Goal: Task Accomplishment & Management: Manage account settings

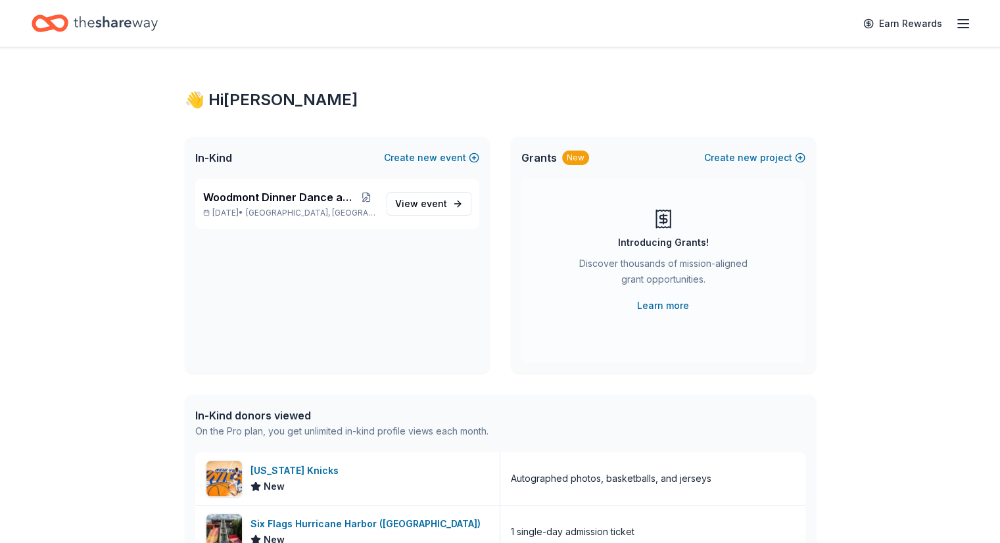
click at [958, 20] on line "button" at bounding box center [963, 20] width 11 height 0
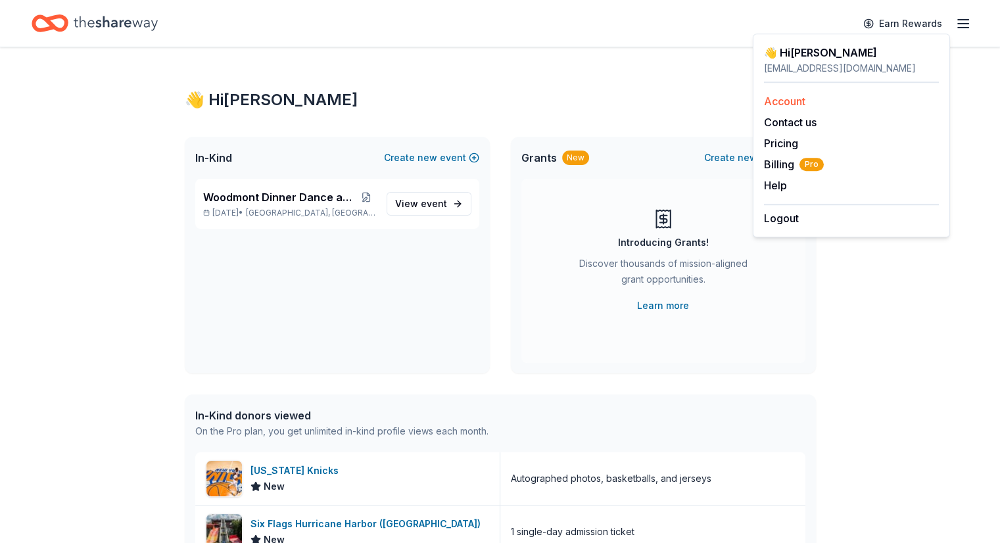
click at [789, 101] on link "Account" at bounding box center [784, 101] width 41 height 13
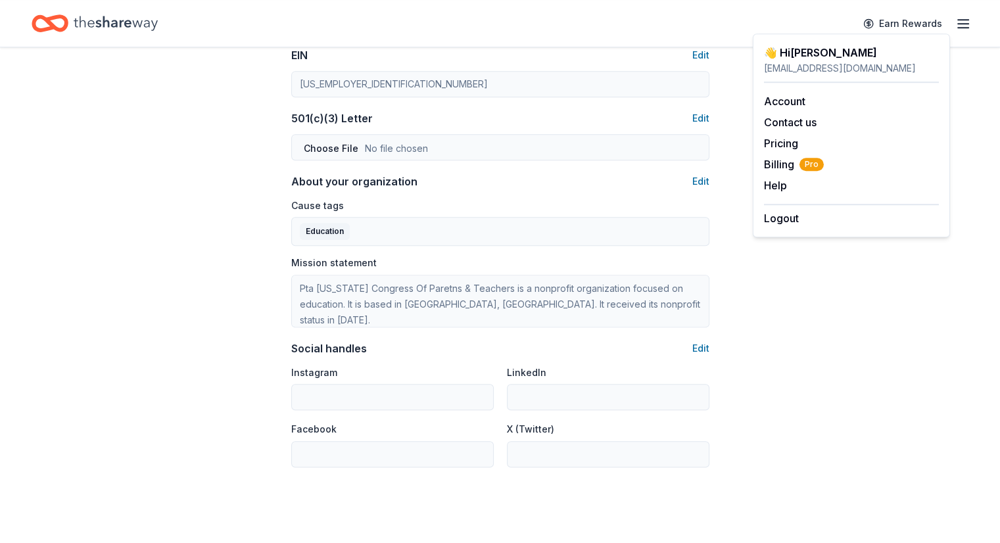
scroll to position [774, 0]
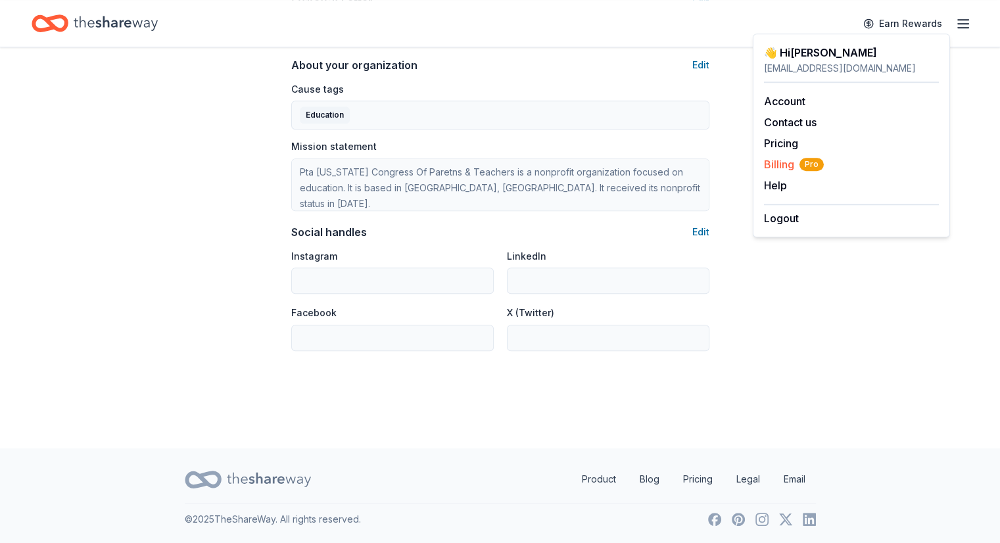
click at [773, 164] on span "Billing Pro" at bounding box center [794, 164] width 60 height 16
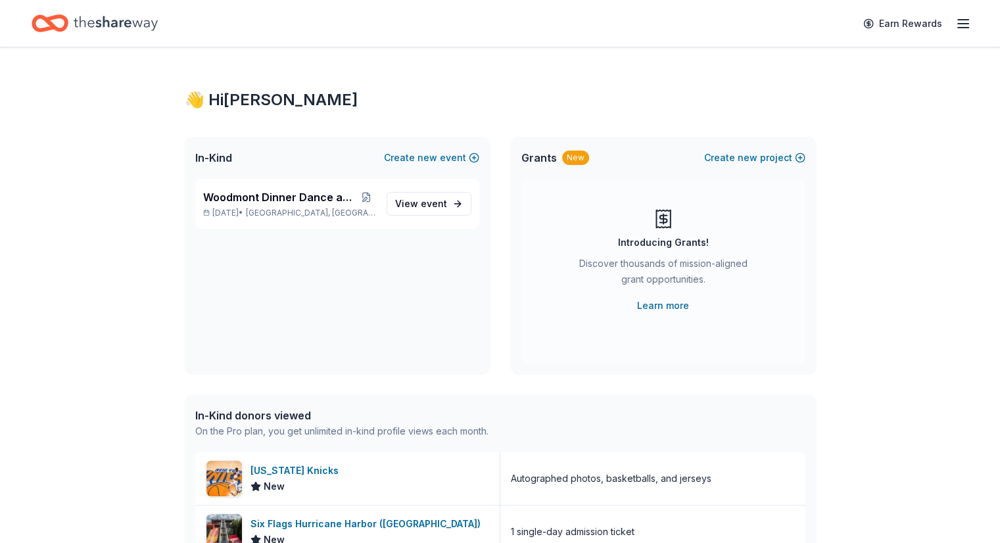
click at [955, 26] on icon "button" at bounding box center [963, 24] width 16 height 16
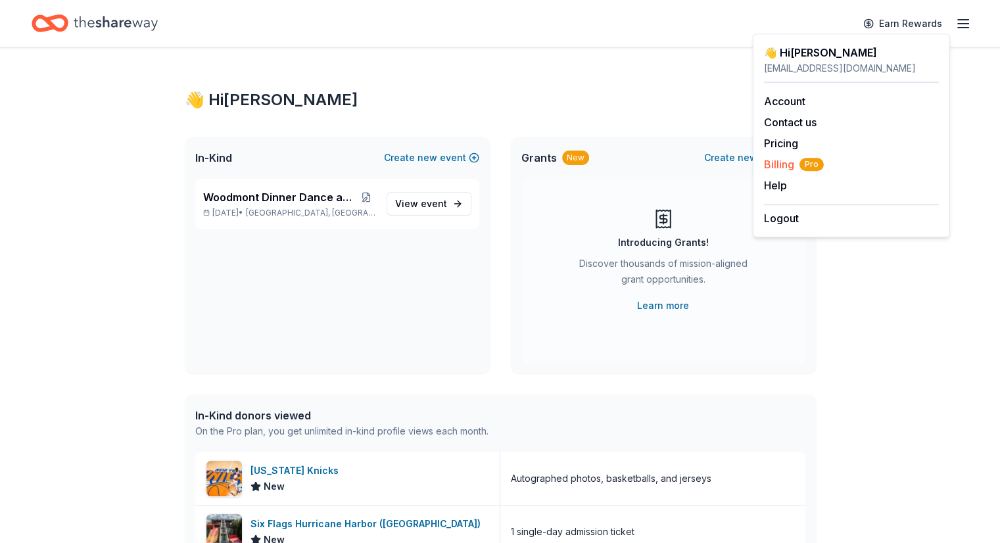
click at [779, 161] on span "Billing Pro" at bounding box center [794, 164] width 60 height 16
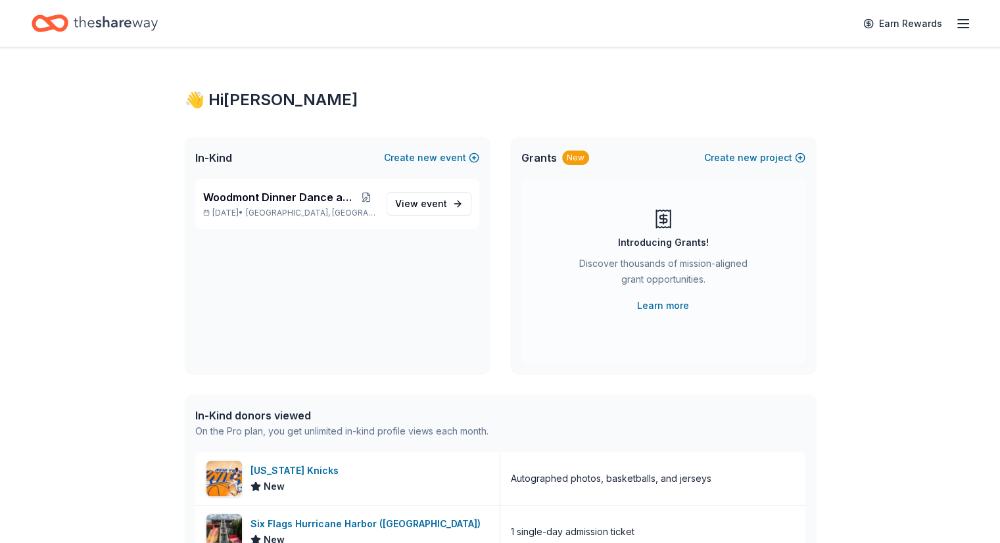
click at [955, 22] on icon "button" at bounding box center [963, 24] width 16 height 16
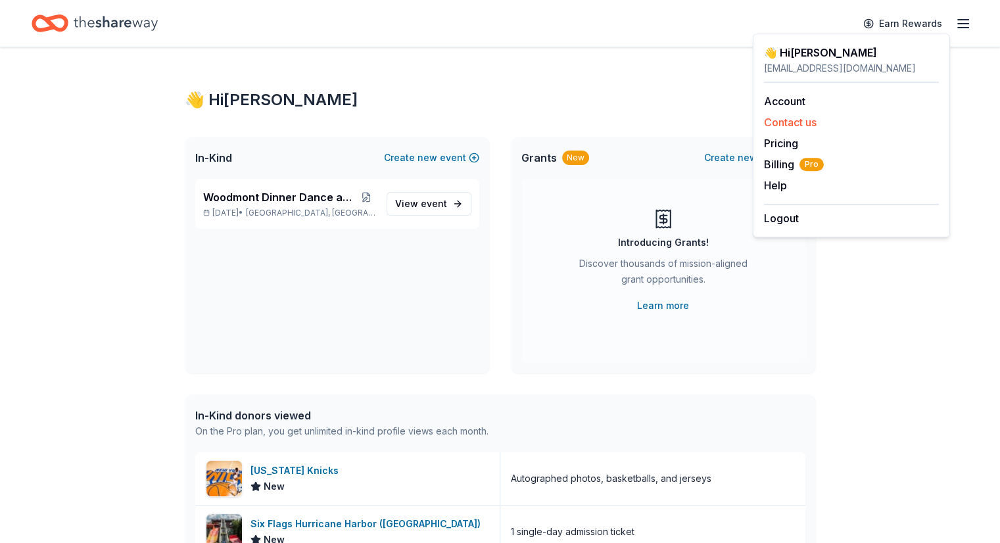
click at [783, 126] on button "Contact us" at bounding box center [790, 122] width 53 height 16
